Goal: Task Accomplishment & Management: Manage account settings

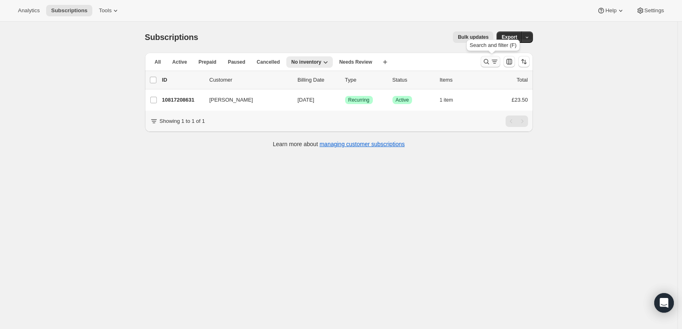
click at [492, 62] on icon "Search and filter results" at bounding box center [494, 62] width 8 height 8
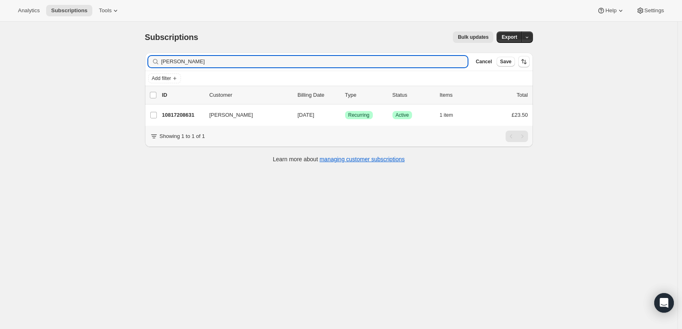
drag, startPoint x: 196, startPoint y: 64, endPoint x: 131, endPoint y: 64, distance: 64.9
click at [131, 64] on div "Subscriptions. This page is ready Subscriptions Bulk updates More actions Bulk …" at bounding box center [338, 186] width 677 height 329
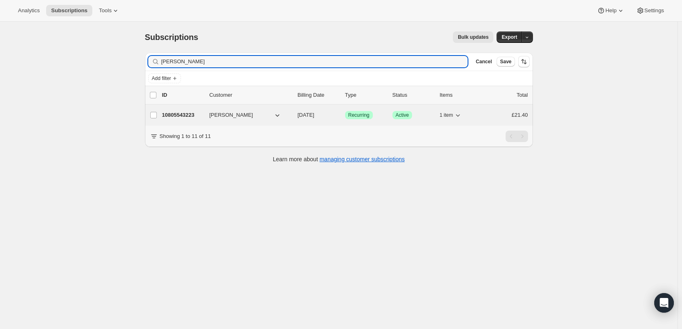
type input "[PERSON_NAME]"
click at [180, 110] on div "10805543223 [PERSON_NAME] [DATE] Success Recurring Success Active 1 item £21.40" at bounding box center [345, 114] width 366 height 11
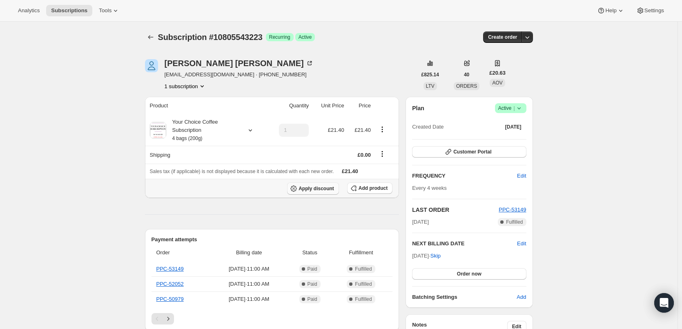
click at [318, 187] on span "Apply discount" at bounding box center [316, 188] width 36 height 7
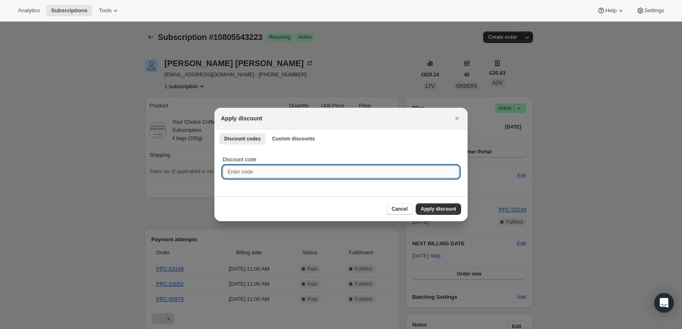
click at [296, 175] on input "Discount code" at bounding box center [340, 171] width 237 height 13
paste input "de7c69c263bc"
type input "de7c69c263bc"
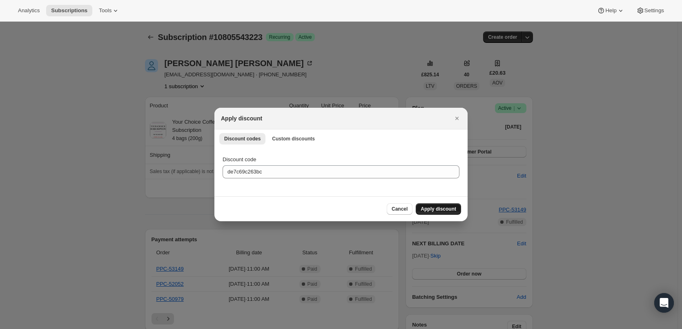
click at [447, 206] on span "Apply discount" at bounding box center [438, 209] width 36 height 7
